Goal: Task Accomplishment & Management: Manage account settings

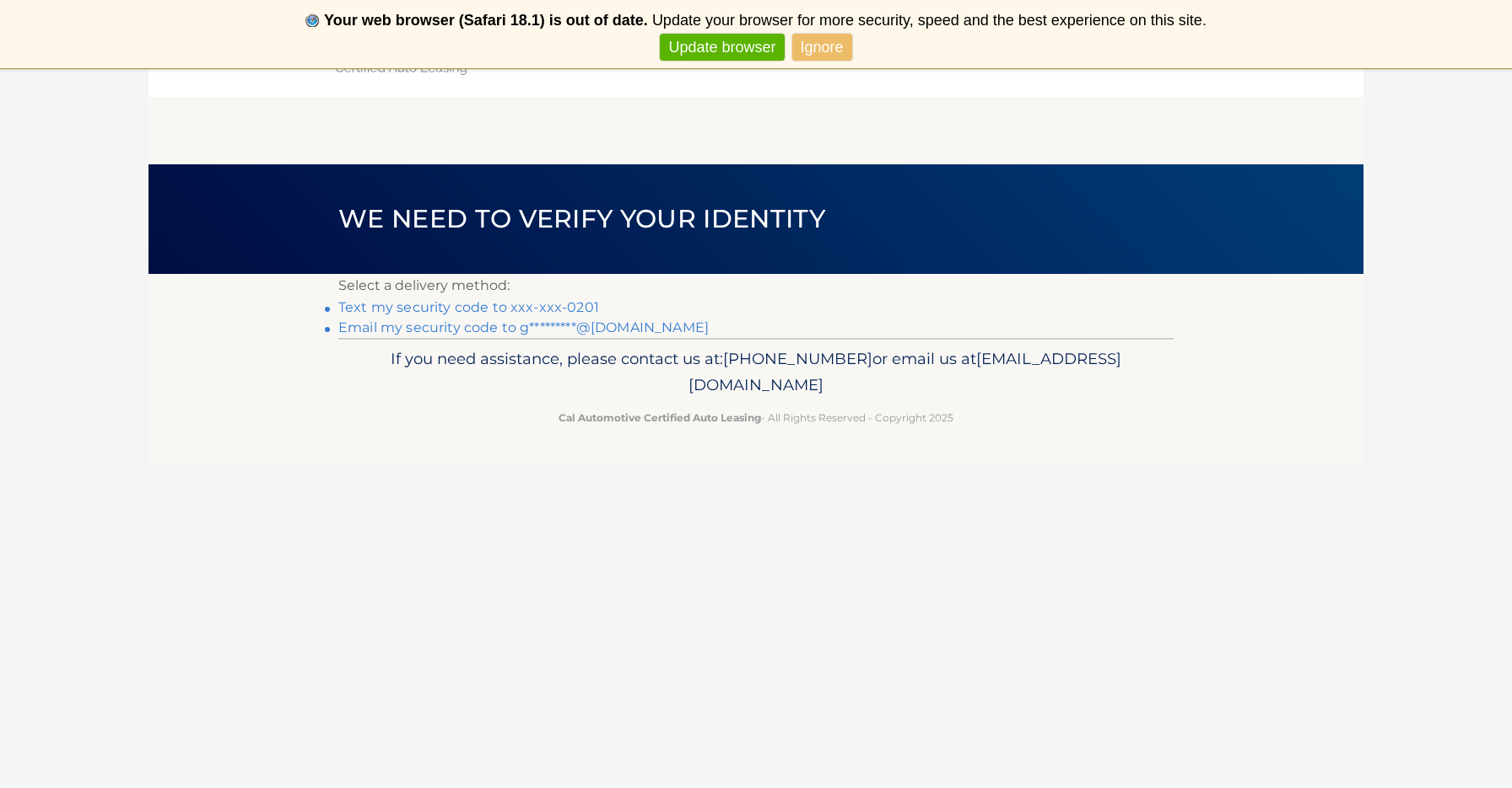
click at [406, 309] on link "Text my security code to xxx-xxx-0201" at bounding box center [468, 306] width 260 height 16
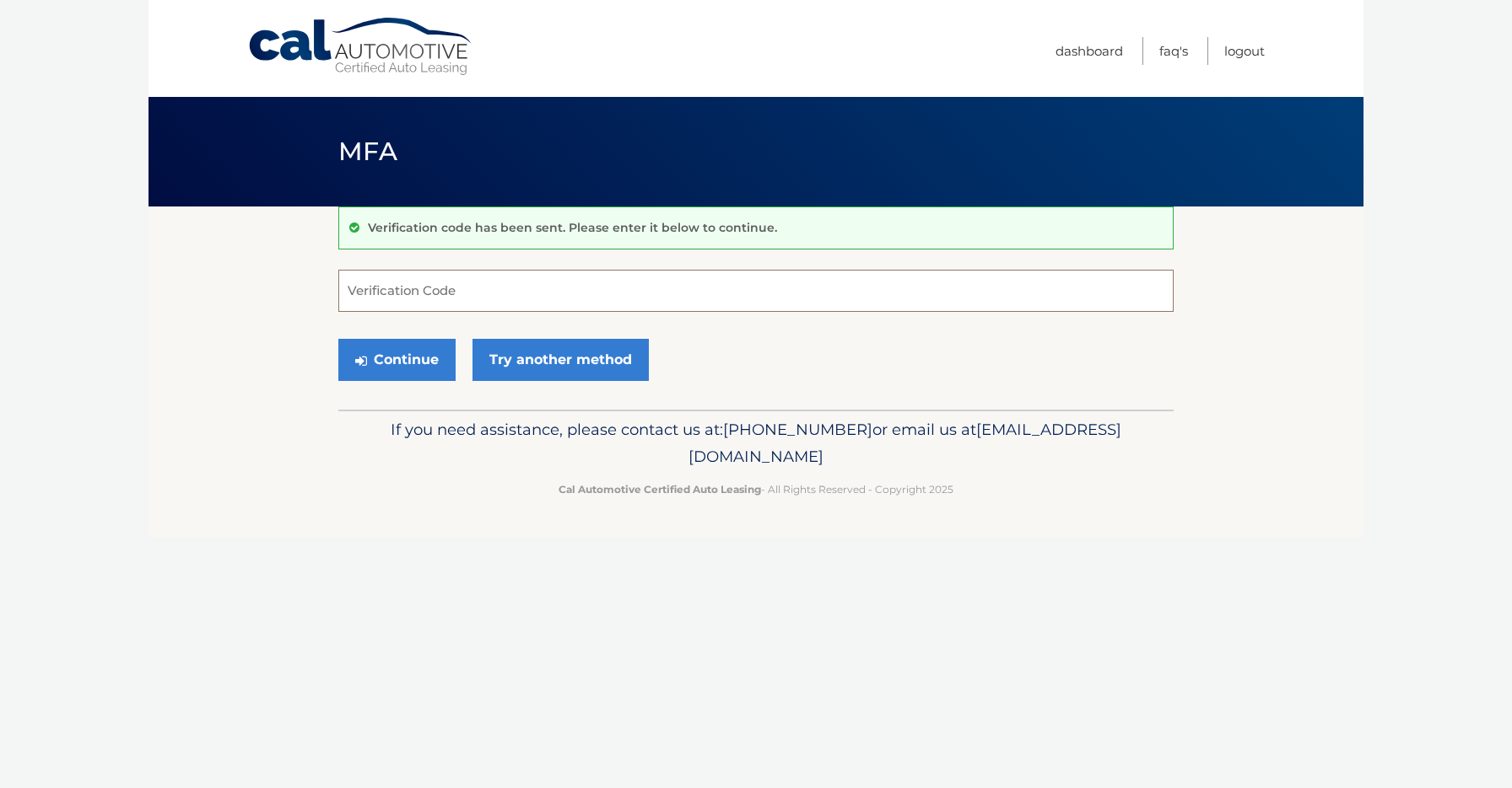
click at [410, 295] on input "Verification Code" at bounding box center [756, 291] width 836 height 43
type input "458880"
click at [401, 357] on button "Continue" at bounding box center [397, 360] width 118 height 43
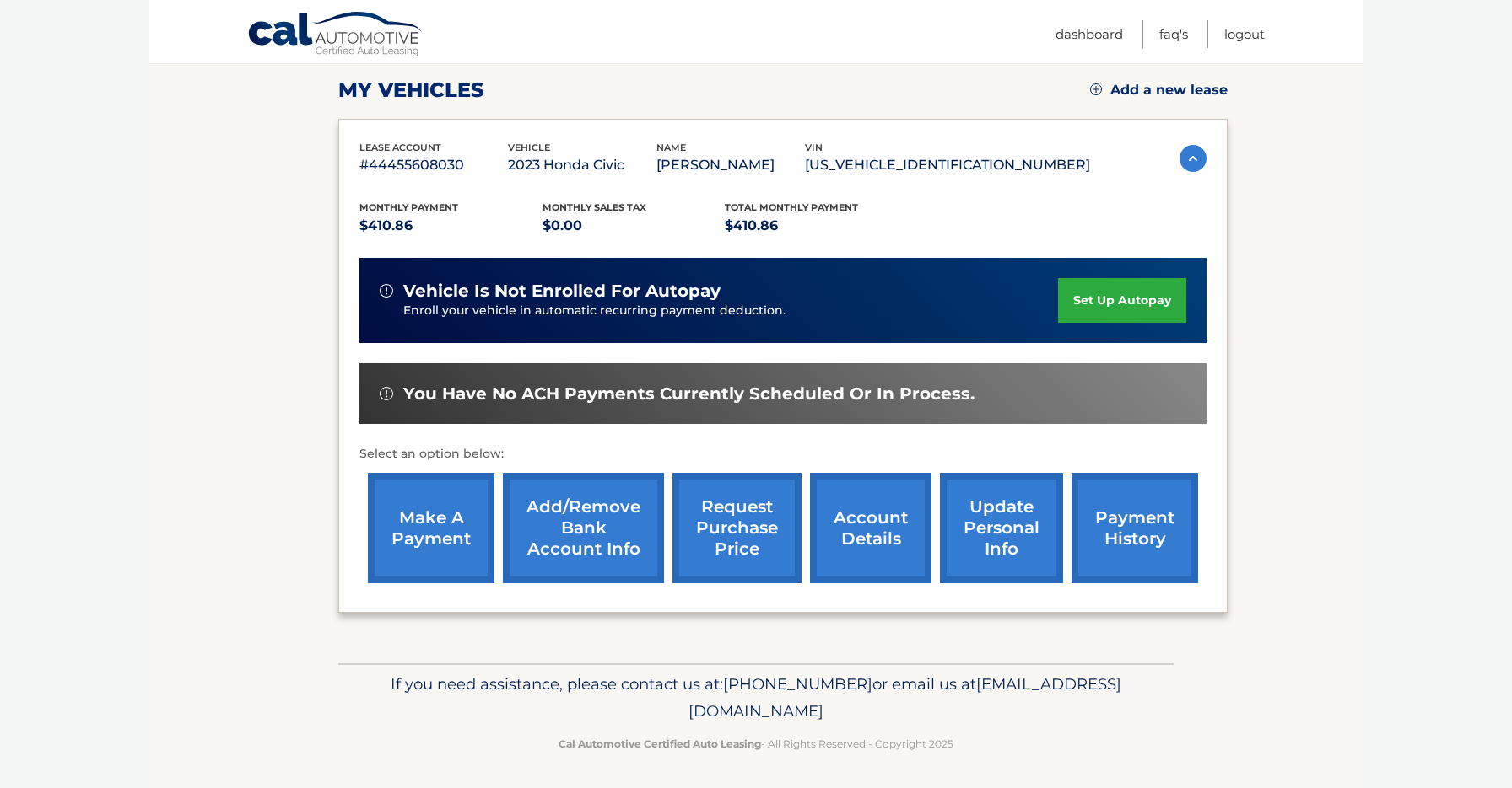
scroll to position [230, 0]
click at [447, 525] on link "make a payment" at bounding box center [431, 529] width 127 height 110
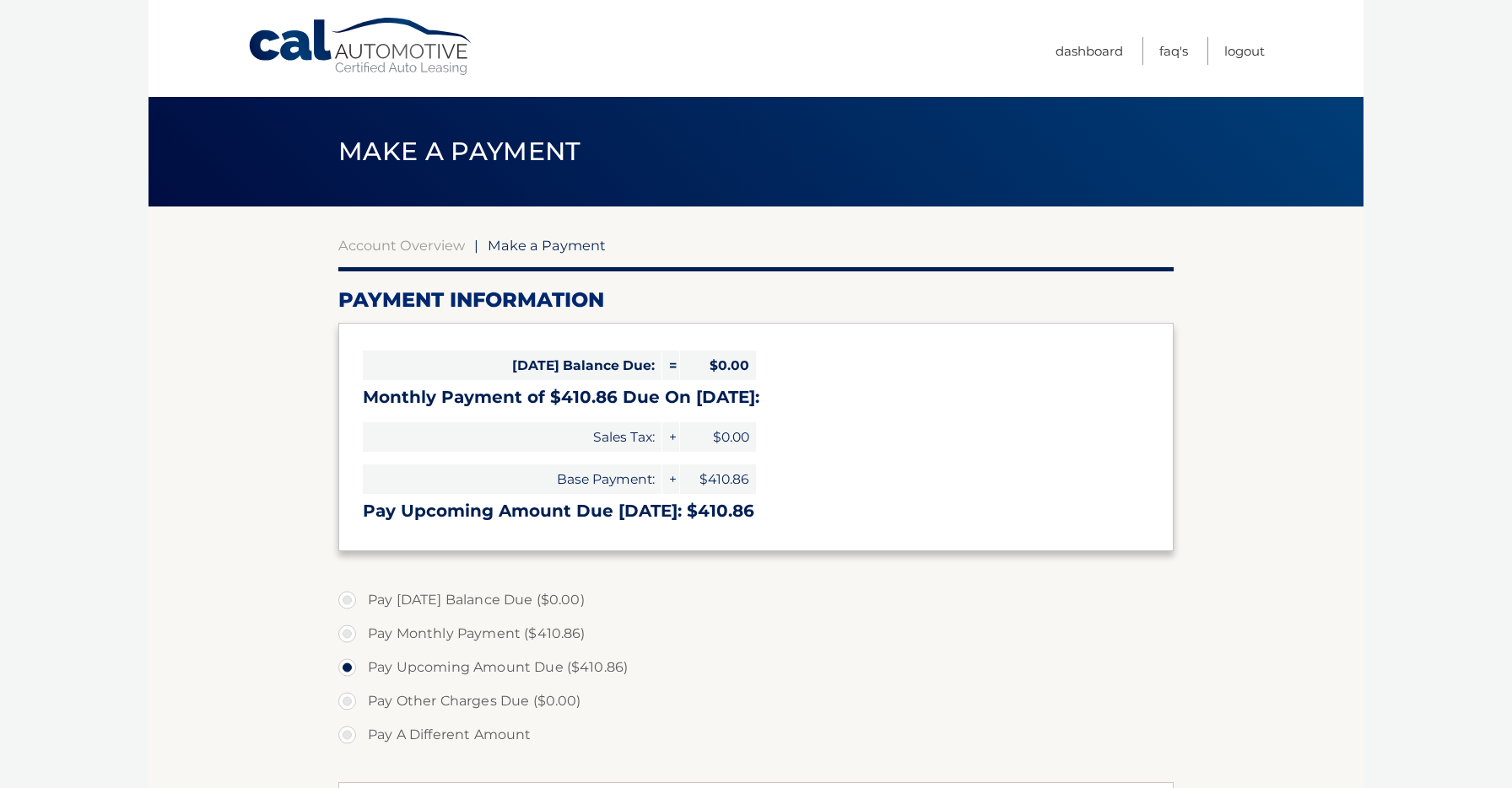
select select "ZGY1NGYxMzctYjUyZi00MTY5LTg1NmItMmNkODFhNjY5OWQ2"
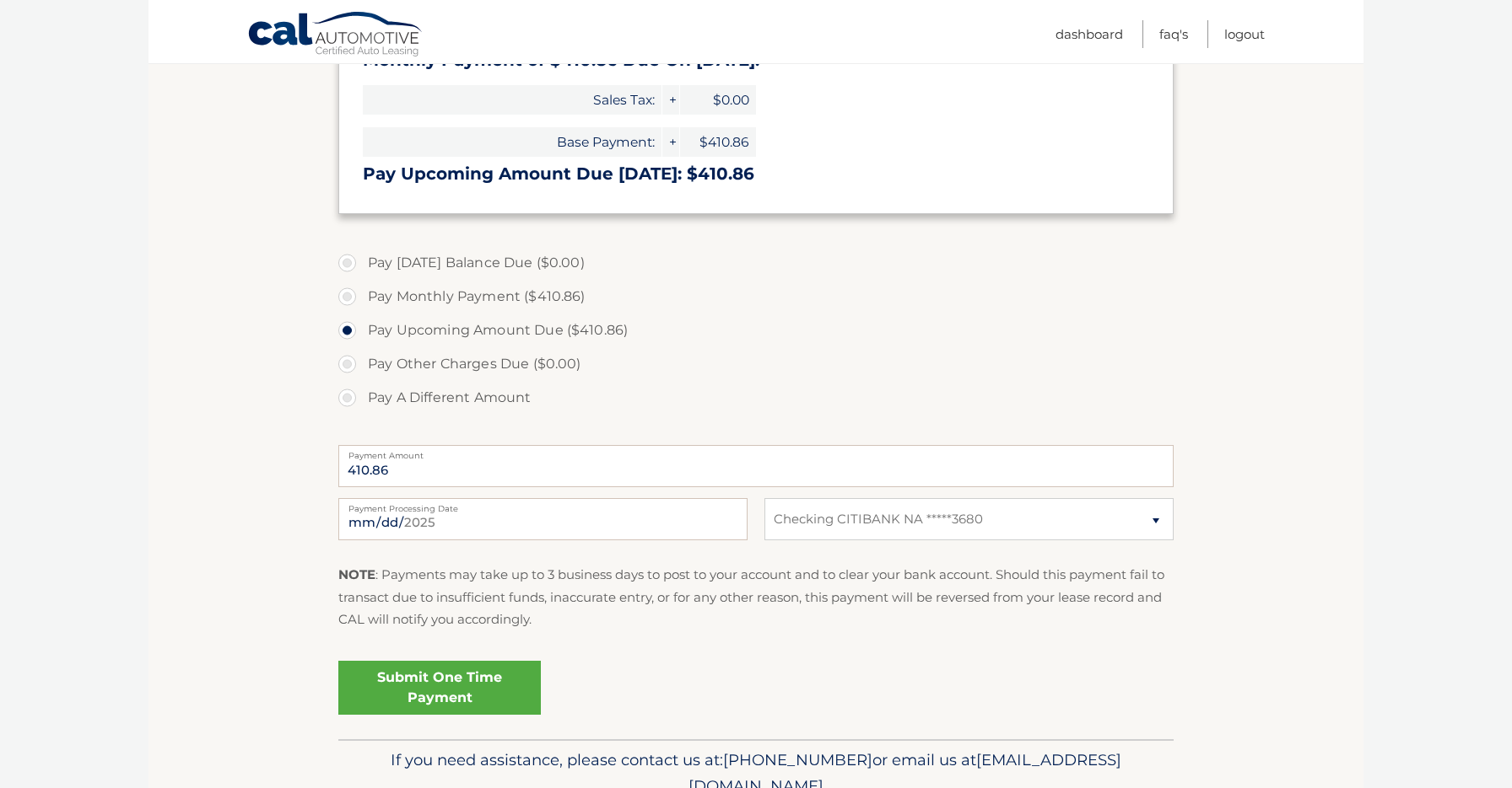
scroll to position [341, 0]
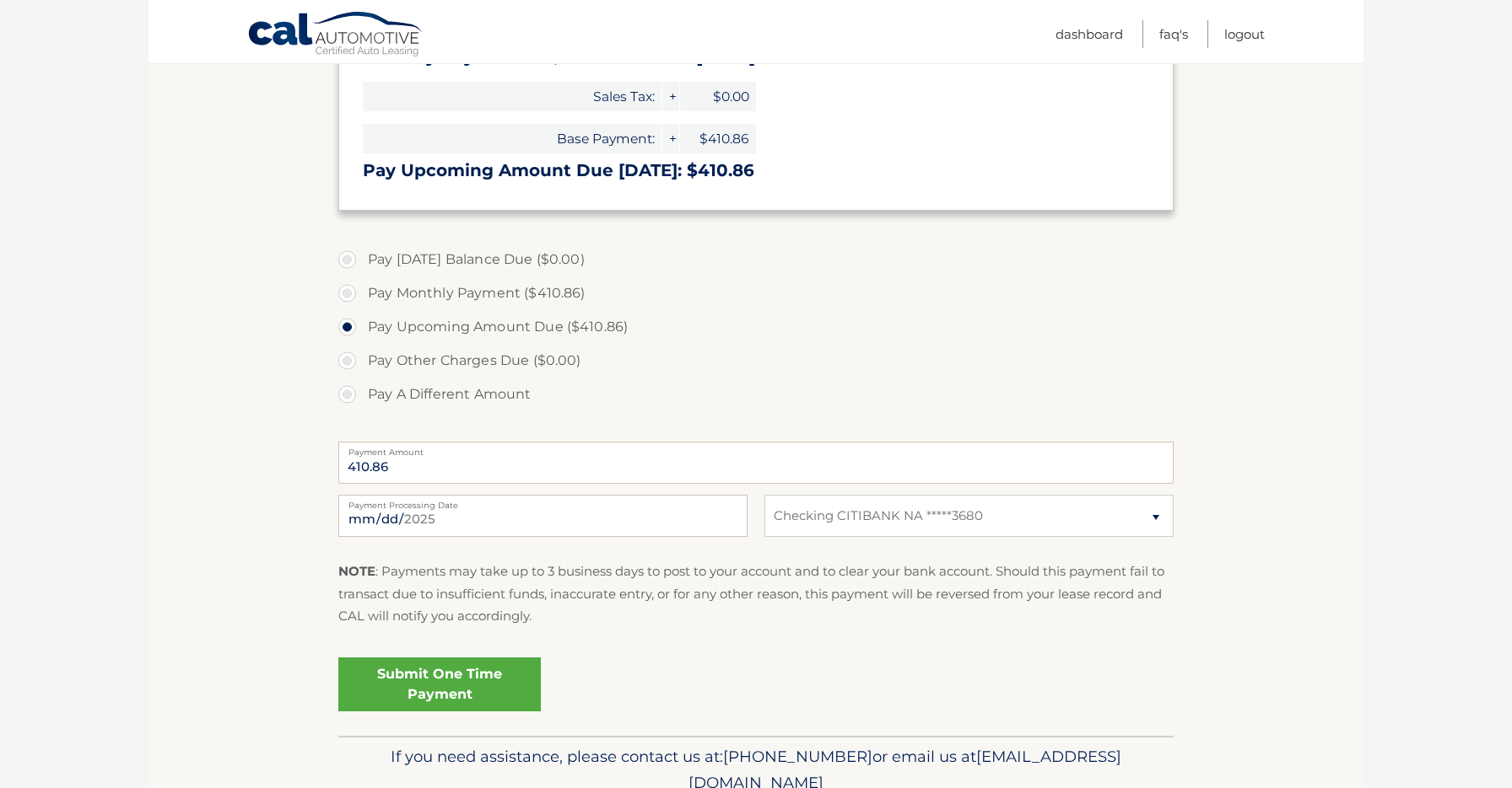
click at [439, 685] on link "Submit One Time Payment" at bounding box center [439, 684] width 203 height 54
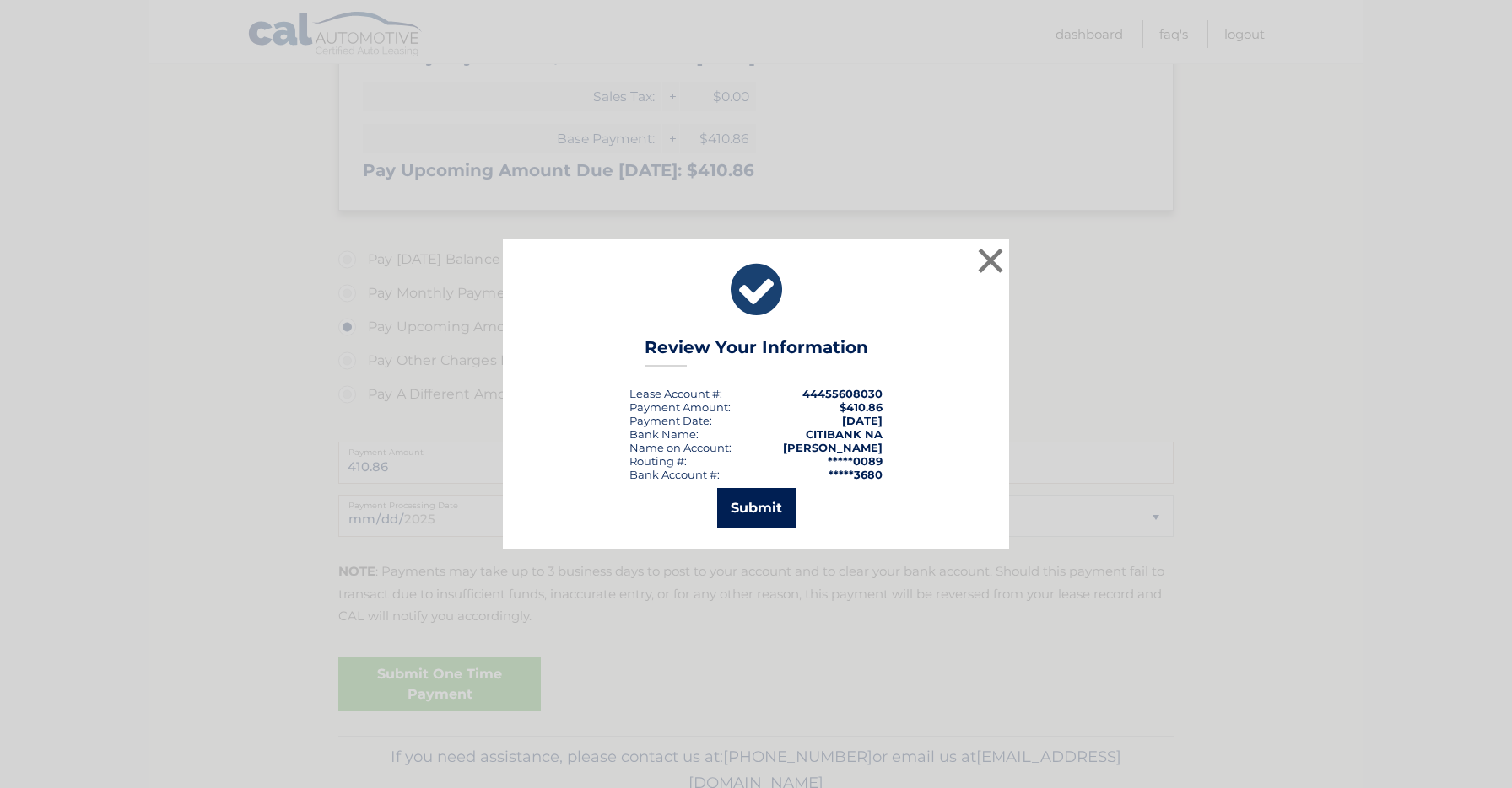
click at [757, 494] on button "Submit" at bounding box center [756, 508] width 79 height 41
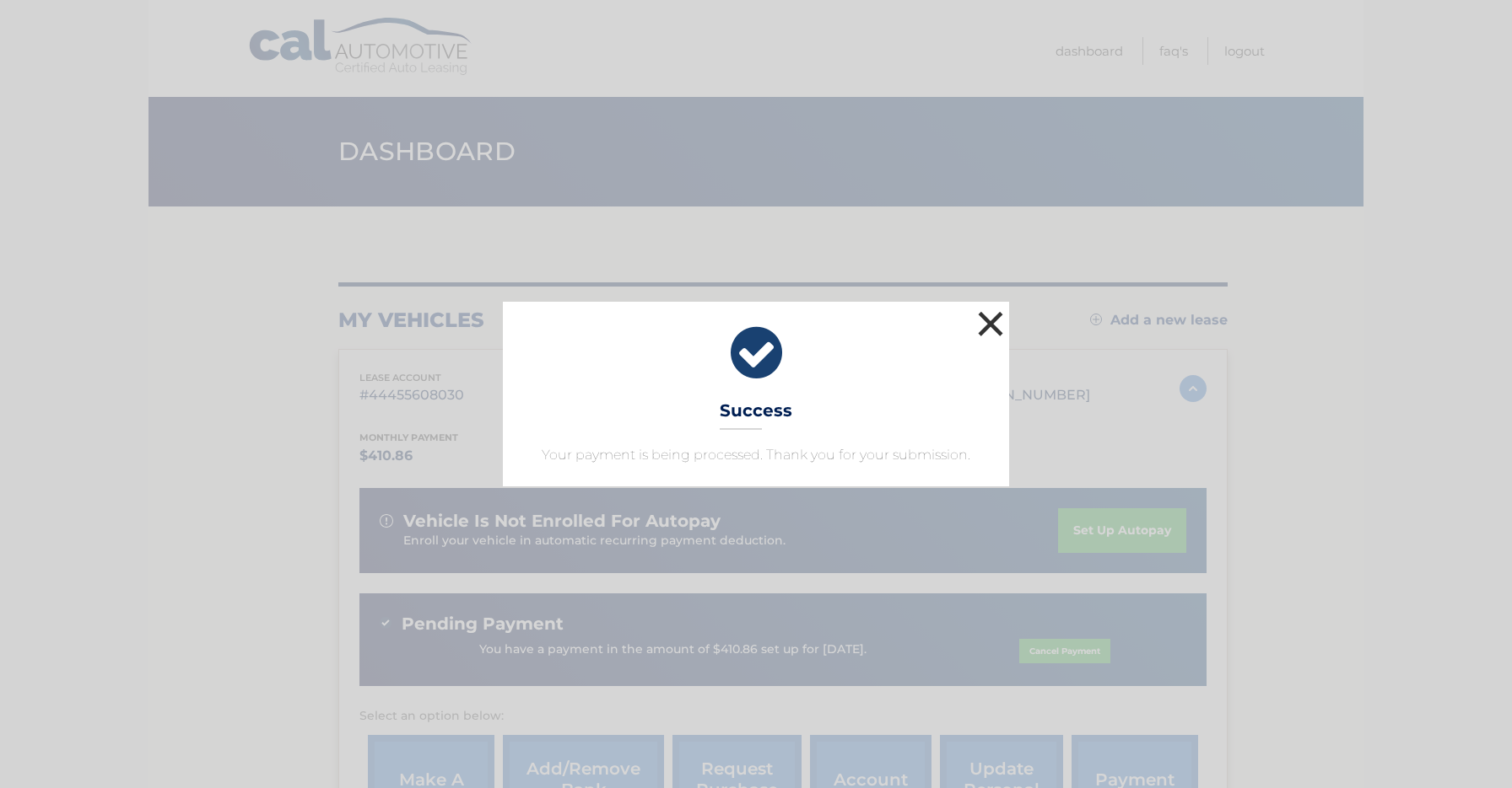
click at [987, 329] on button "×" at bounding box center [990, 323] width 33 height 33
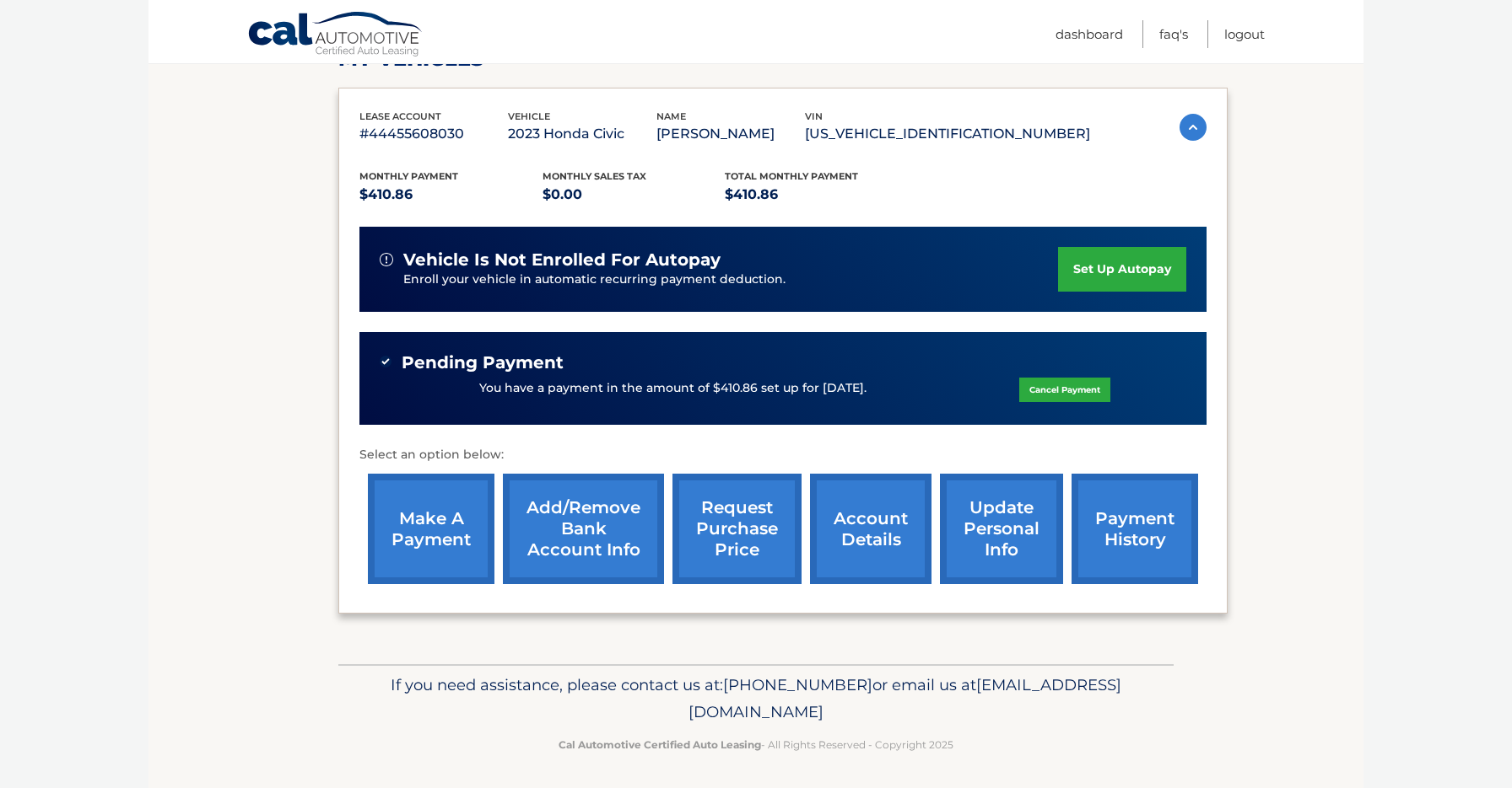
scroll to position [260, 0]
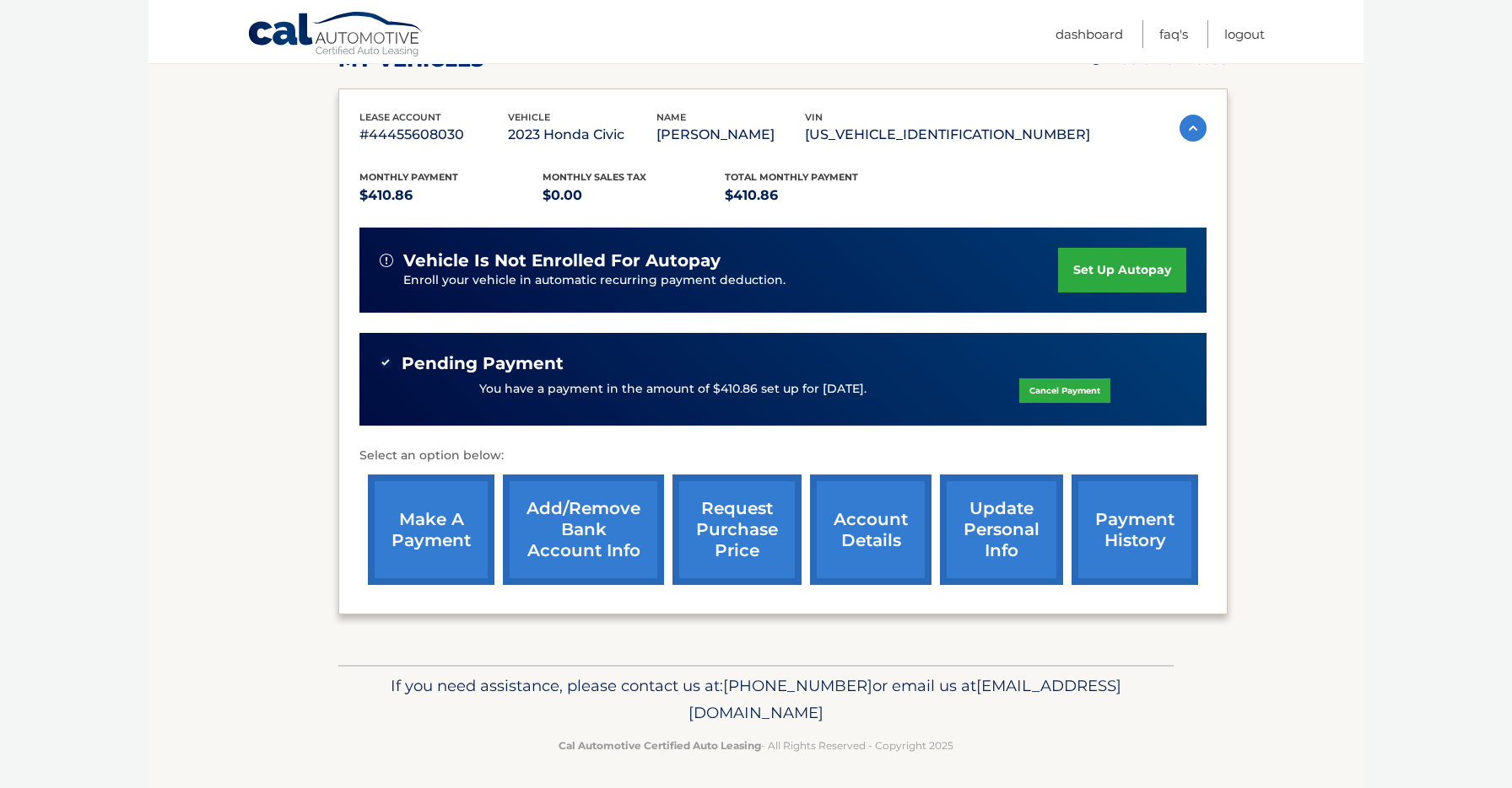
click at [882, 549] on link "account details" at bounding box center [870, 530] width 121 height 110
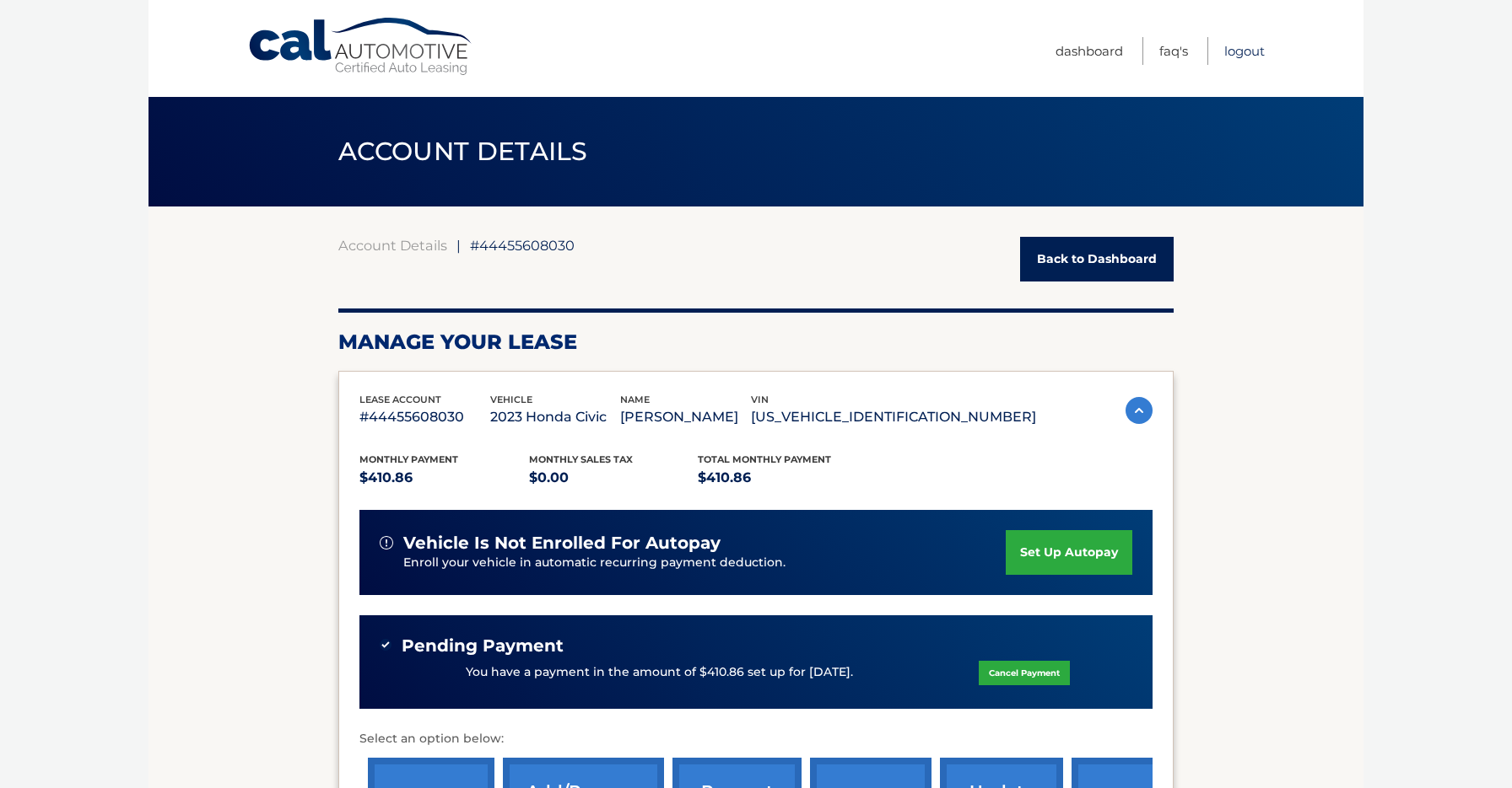
click at [1243, 52] on link "Logout" at bounding box center [1244, 51] width 41 height 28
